Goal: Task Accomplishment & Management: Use online tool/utility

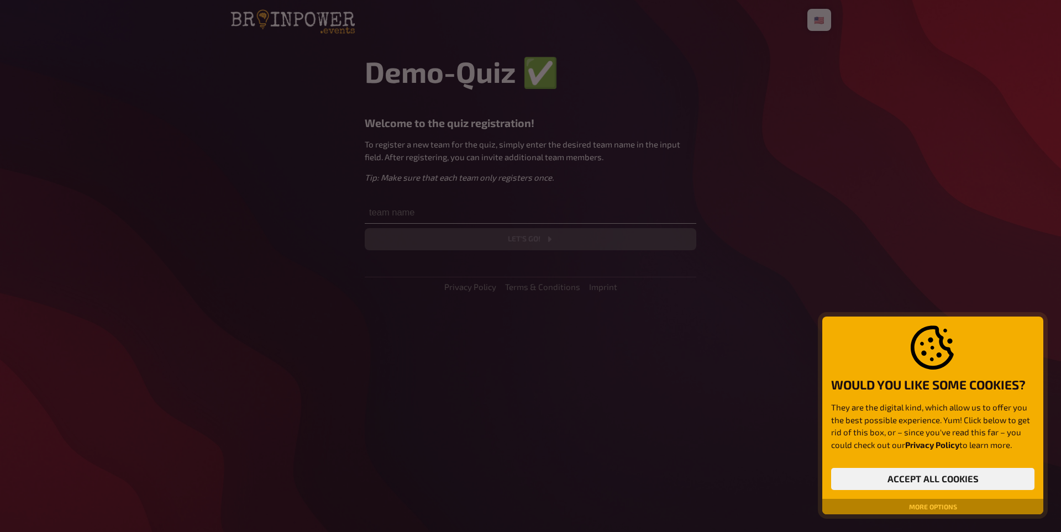
click at [651, 213] on div at bounding box center [530, 266] width 1061 height 532
click at [889, 481] on button "Accept all cookies" at bounding box center [932, 479] width 203 height 22
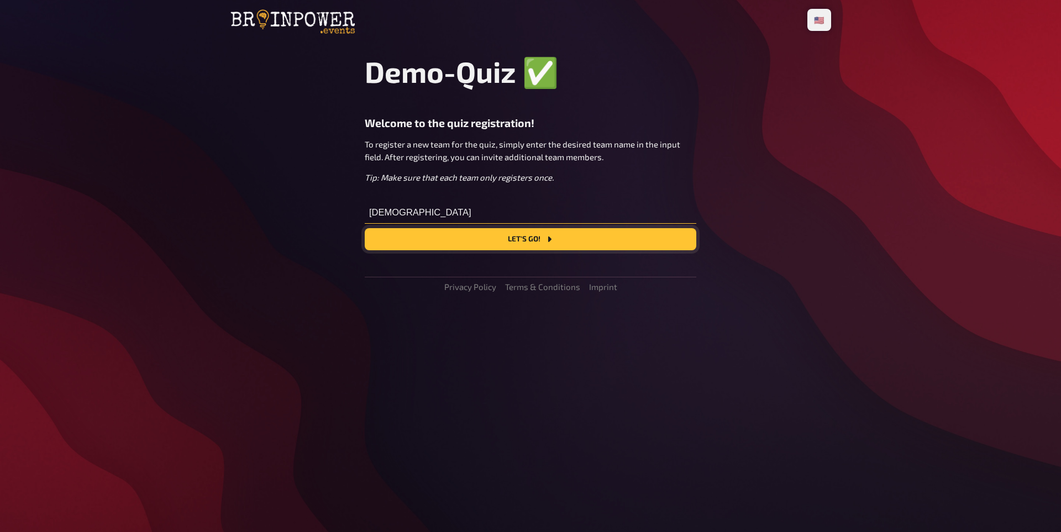
type input "[DEMOGRAPHIC_DATA]"
click at [481, 243] on button "Let's go!" at bounding box center [531, 239] width 332 height 22
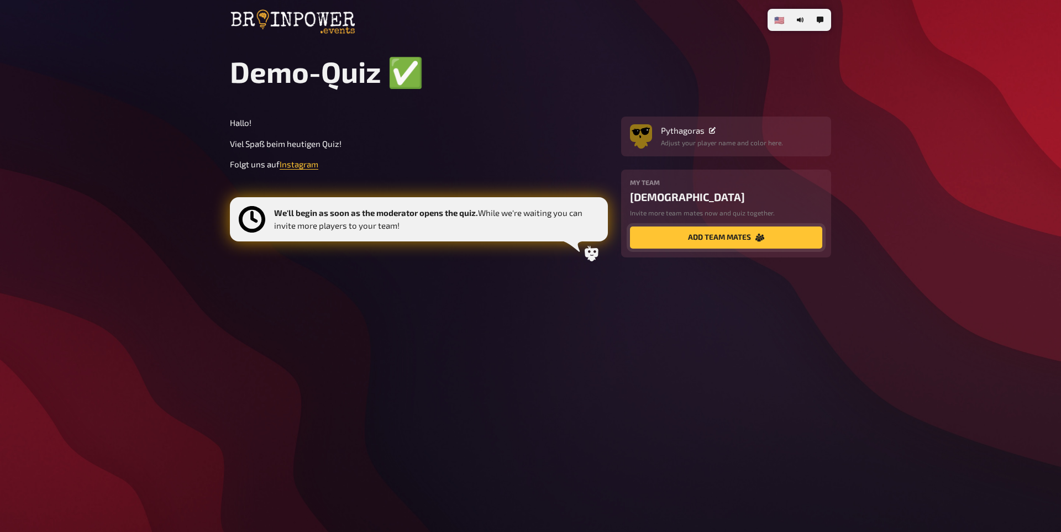
click at [714, 242] on button "add team mates" at bounding box center [726, 238] width 192 height 22
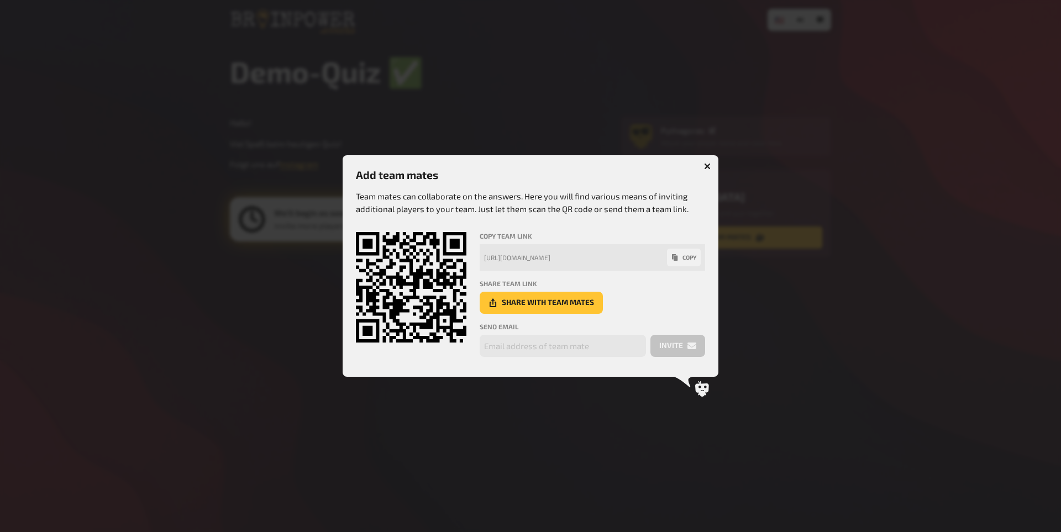
click at [706, 164] on icon "button" at bounding box center [707, 166] width 7 height 7
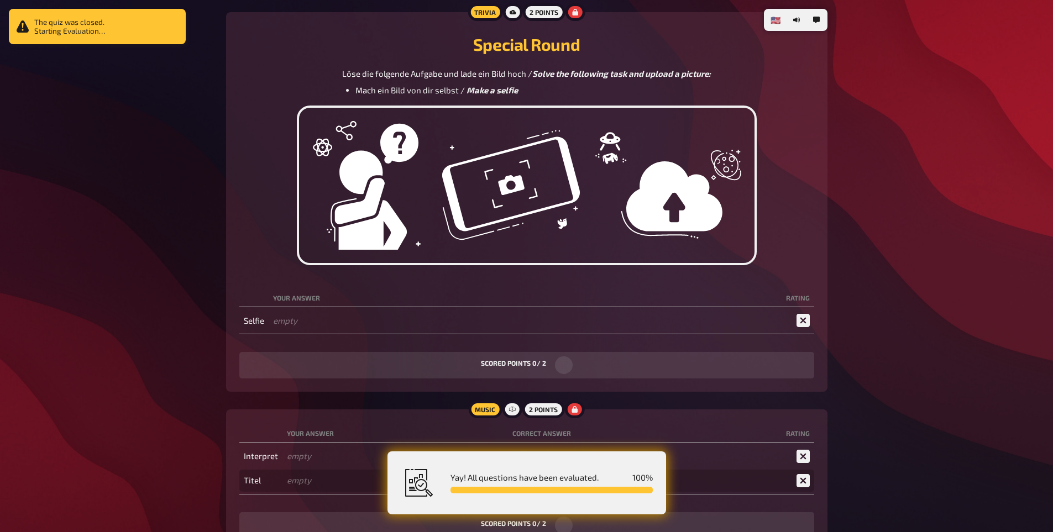
scroll to position [1485, 0]
